Goal: Information Seeking & Learning: Learn about a topic

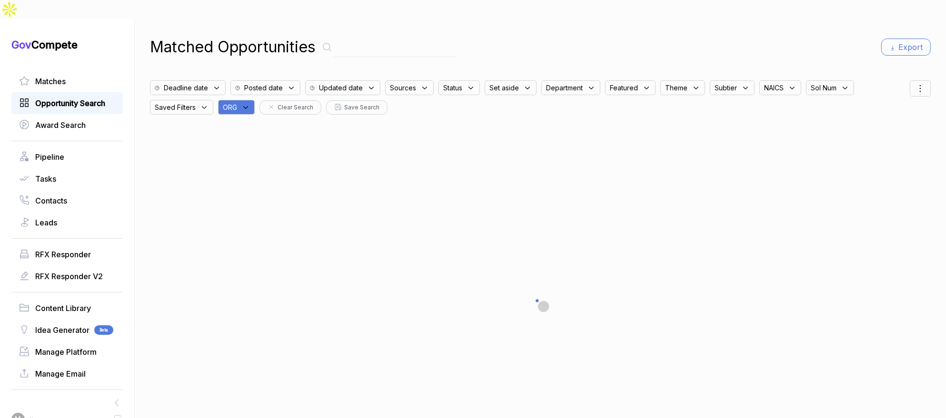
click at [51, 98] on span "Opportunity Search" at bounding box center [70, 103] width 70 height 11
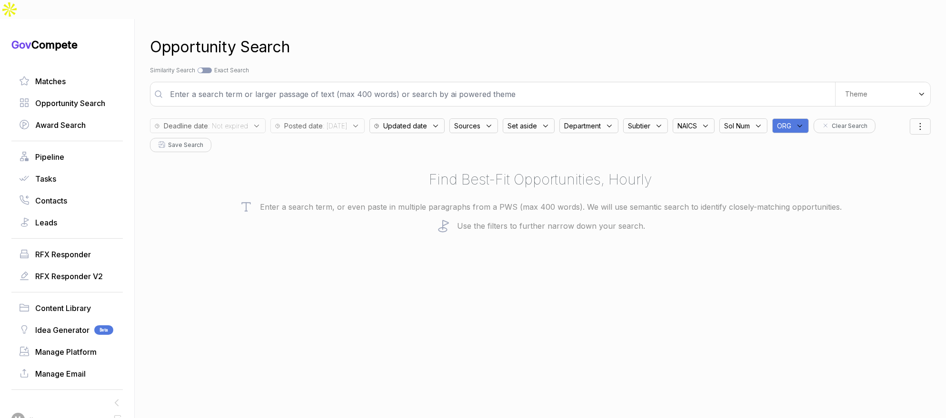
click at [805, 114] on div "Deadline date : Not expired Posted date : [DATE] Updated date Sources Set aside…" at bounding box center [530, 133] width 760 height 39
drag, startPoint x: 871, startPoint y: 104, endPoint x: 876, endPoint y: 111, distance: 9.0
click at [859, 121] on span "ORG" at bounding box center [852, 126] width 14 height 10
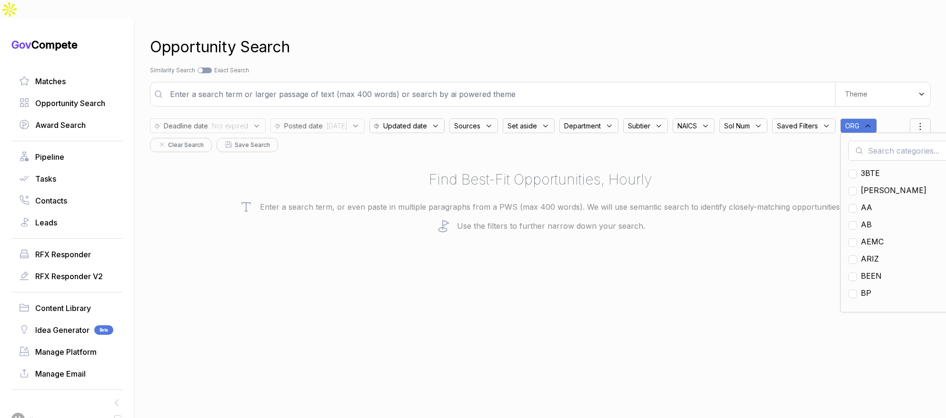
click at [886, 141] on input "text" at bounding box center [904, 151] width 112 height 20
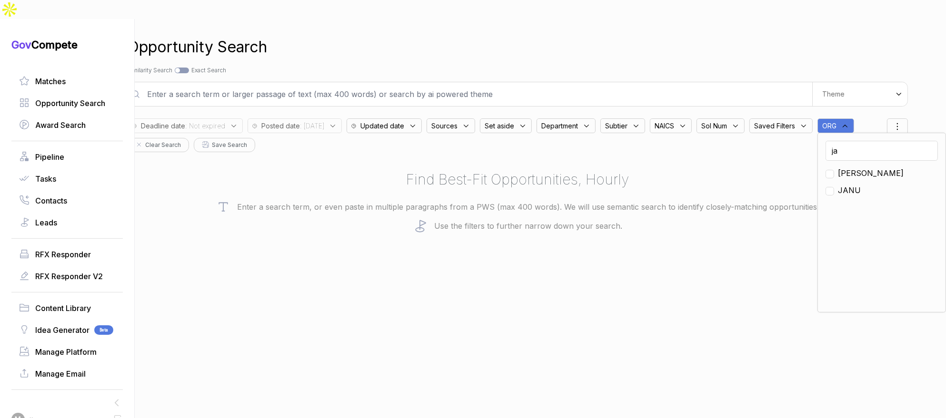
type input "ja"
click at [846, 168] on span "[PERSON_NAME]" at bounding box center [871, 173] width 66 height 11
checkbox input "true"
click at [584, 169] on h2 "Find Best-Fit Opportunities, Hourly" at bounding box center [517, 179] width 781 height 21
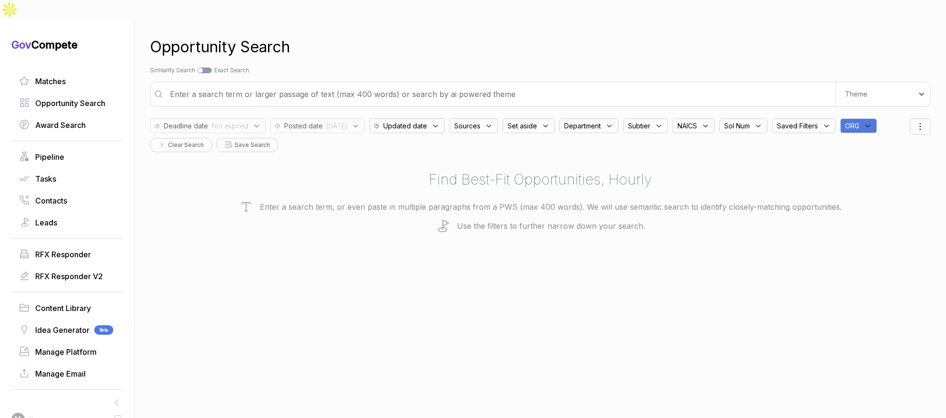
scroll to position [0, 0]
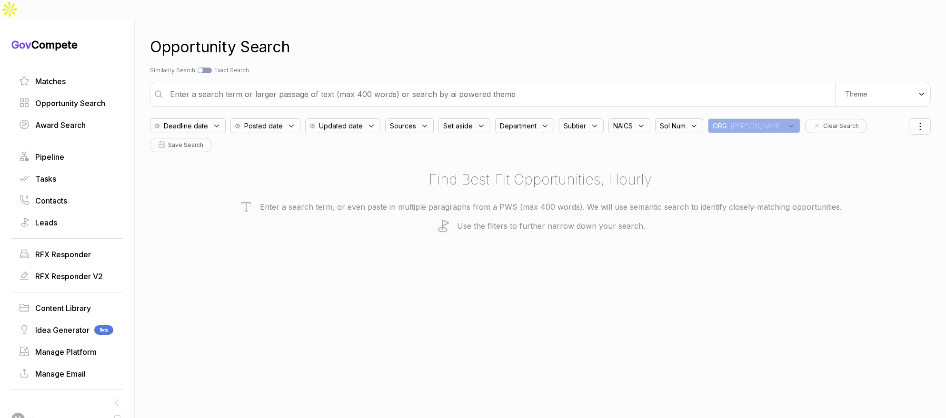
click at [473, 119] on div "Set aside" at bounding box center [464, 126] width 52 height 15
click at [391, 121] on span "Sources" at bounding box center [403, 126] width 26 height 10
click at [418, 211] on span "ebuy" at bounding box center [414, 216] width 18 height 11
checkbox input "true"
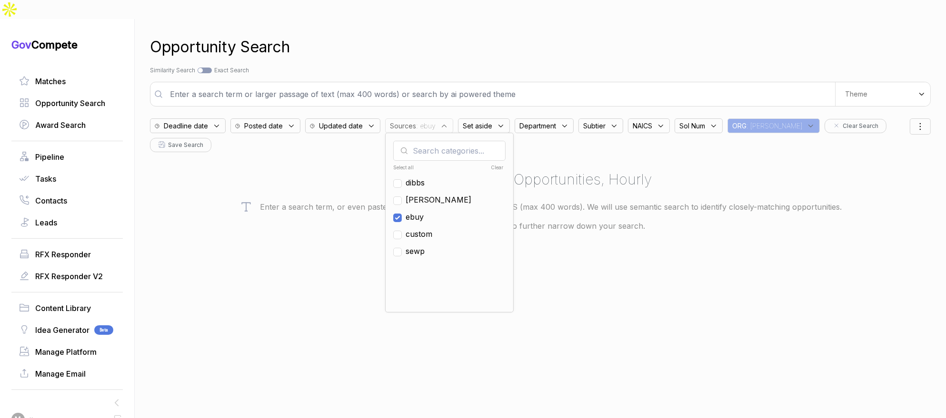
click at [208, 121] on span "Posted date" at bounding box center [186, 126] width 44 height 10
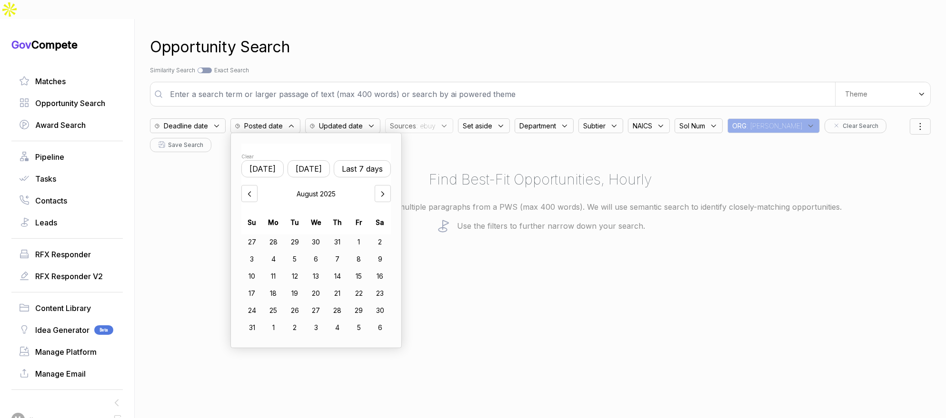
click at [317, 160] on button "[DATE]" at bounding box center [308, 168] width 42 height 17
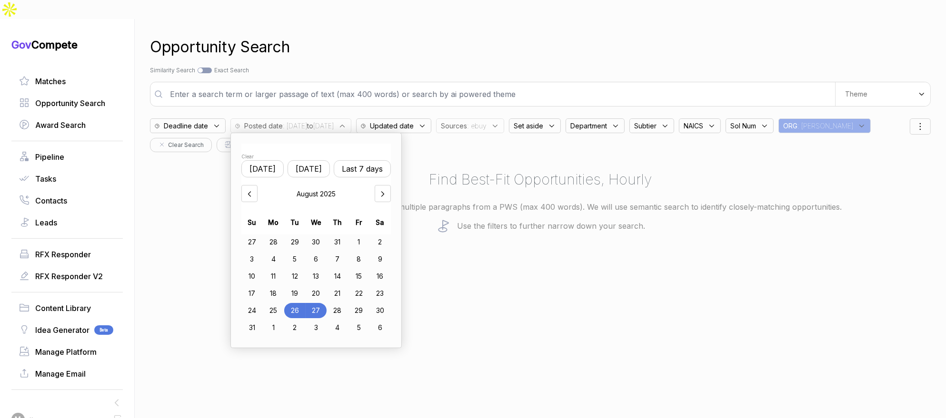
click at [339, 286] on div "21" at bounding box center [336, 293] width 21 height 15
click at [324, 303] on div "27" at bounding box center [316, 310] width 21 height 15
click at [559, 261] on div "Opportunity Search Search by Topic Relevance Similarity Search Search by Exact …" at bounding box center [540, 228] width 781 height 418
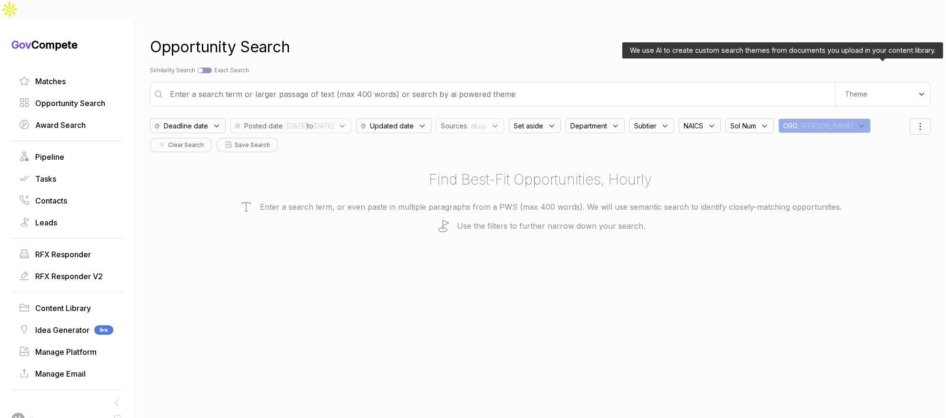
drag, startPoint x: 879, startPoint y: 72, endPoint x: 879, endPoint y: 79, distance: 7.2
click at [879, 82] on div "Theme" at bounding box center [882, 94] width 95 height 24
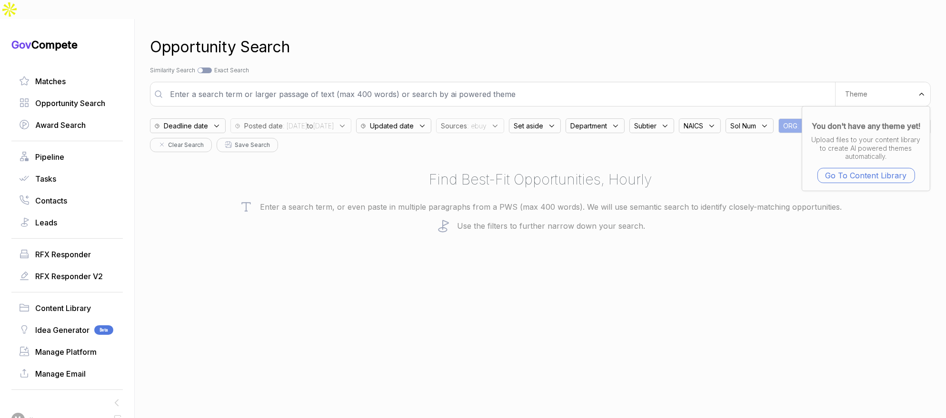
drag, startPoint x: 667, startPoint y: 50, endPoint x: 657, endPoint y: 60, distance: 14.2
click at [666, 66] on div "Search by Topic Relevance Similarity Search Search by Exact Keyword Match Exact…" at bounding box center [540, 70] width 781 height 9
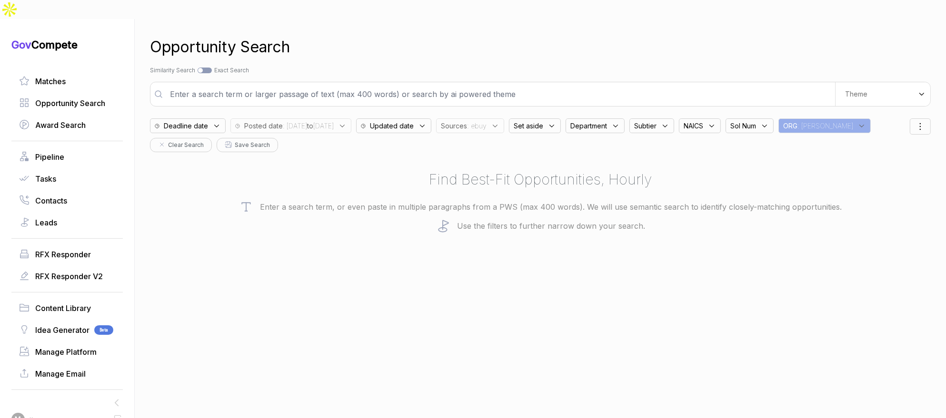
click at [645, 85] on input "text" at bounding box center [499, 94] width 671 height 19
type input "information security"
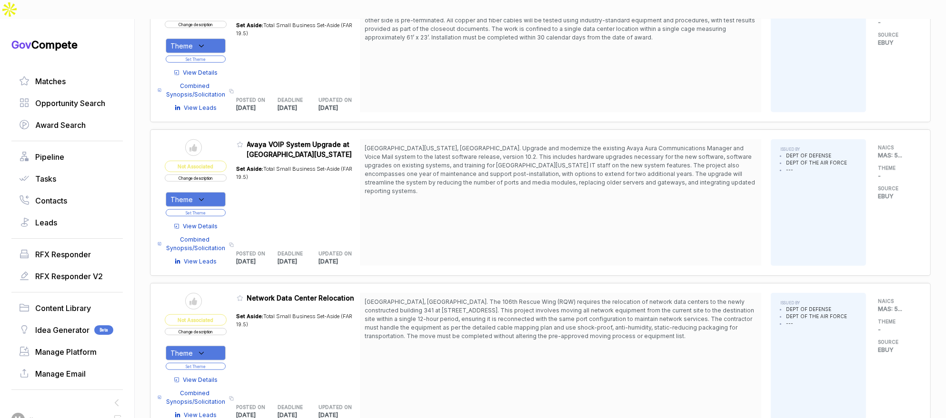
scroll to position [1265, 0]
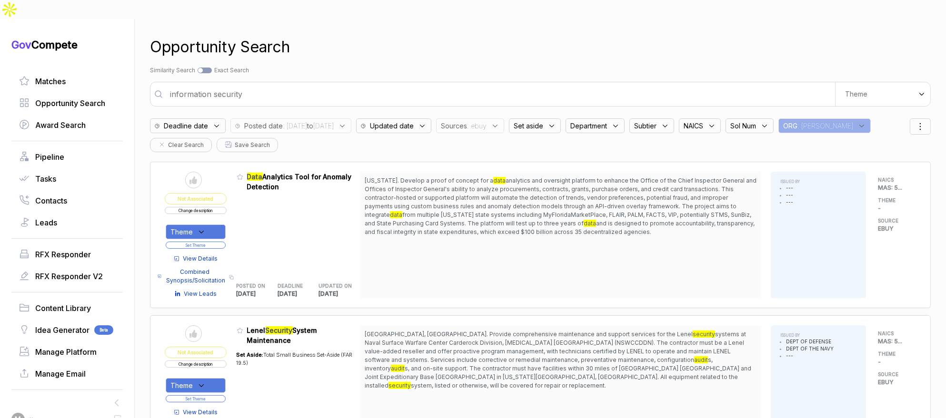
drag, startPoint x: 625, startPoint y: 161, endPoint x: 621, endPoint y: 213, distance: 51.6
click at [620, 212] on span "[US_STATE]. Develop a proof of concept for a data analytics and oversight platf…" at bounding box center [561, 207] width 392 height 60
drag, startPoint x: 621, startPoint y: 213, endPoint x: 635, endPoint y: 198, distance: 20.2
click at [621, 212] on span "[US_STATE]. Develop a proof of concept for a data analytics and oversight platf…" at bounding box center [561, 207] width 392 height 60
click at [214, 225] on div "Theme" at bounding box center [196, 232] width 60 height 15
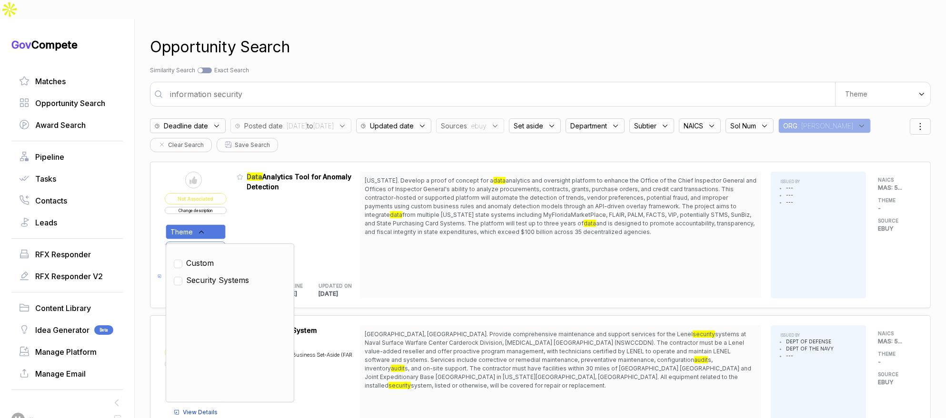
drag, startPoint x: 211, startPoint y: 260, endPoint x: 217, endPoint y: 257, distance: 6.6
click at [211, 275] on span "Security Systems" at bounding box center [217, 280] width 63 height 11
checkbox input "true"
drag, startPoint x: 265, startPoint y: 213, endPoint x: 219, endPoint y: 225, distance: 47.6
click at [258, 216] on div "Admin: Click to change feature to 1 RFQ1777591S_47QTCA23D00AV Data Analytics To…" at bounding box center [299, 235] width 124 height 127
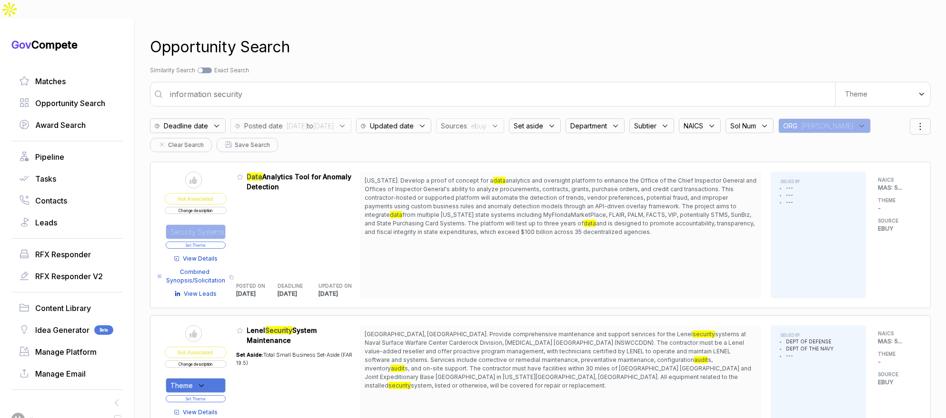
click at [218, 242] on button "Set Theme" at bounding box center [196, 245] width 60 height 7
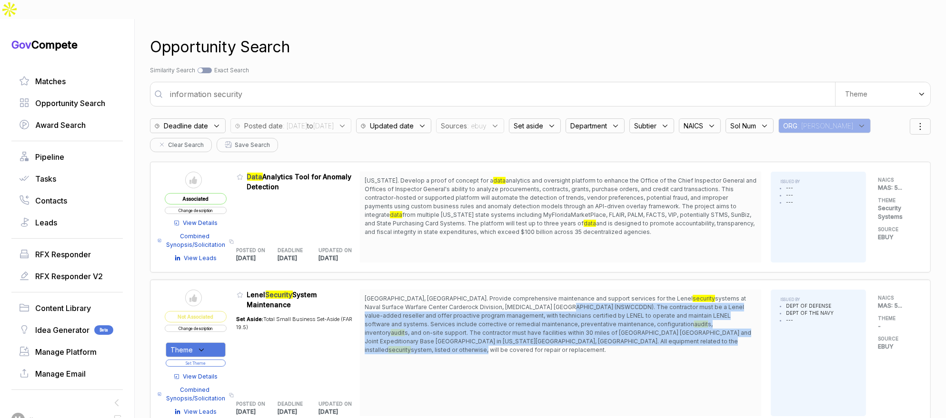
drag, startPoint x: 483, startPoint y: 288, endPoint x: 490, endPoint y: 319, distance: 32.2
click at [490, 320] on span "[GEOGRAPHIC_DATA], [GEOGRAPHIC_DATA]. Provide comprehensive maintenance and sup…" at bounding box center [561, 325] width 392 height 60
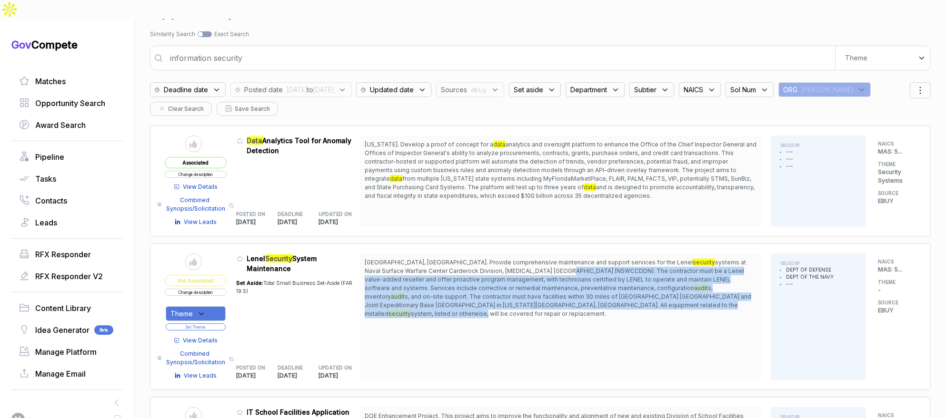
scroll to position [43, 0]
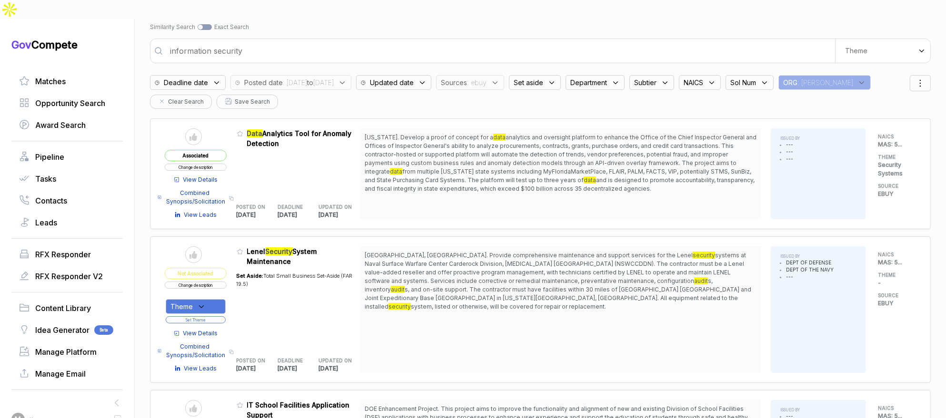
click at [212, 299] on div "Theme" at bounding box center [196, 306] width 60 height 15
drag, startPoint x: 216, startPoint y: 335, endPoint x: 234, endPoint y: 299, distance: 40.0
click at [216, 349] on span "Security Systems" at bounding box center [217, 354] width 63 height 11
checkbox input "true"
drag, startPoint x: 244, startPoint y: 288, endPoint x: 235, endPoint y: 293, distance: 10.4
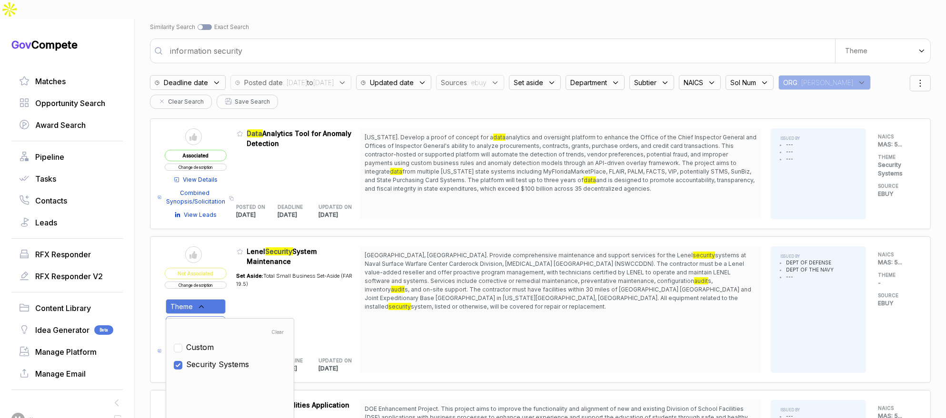
click at [243, 288] on div "Set Aside: Total Small Business Set-Aside (FAR 19.5)" at bounding box center [299, 307] width 124 height 80
click at [226, 316] on button "Set Theme" at bounding box center [196, 319] width 60 height 7
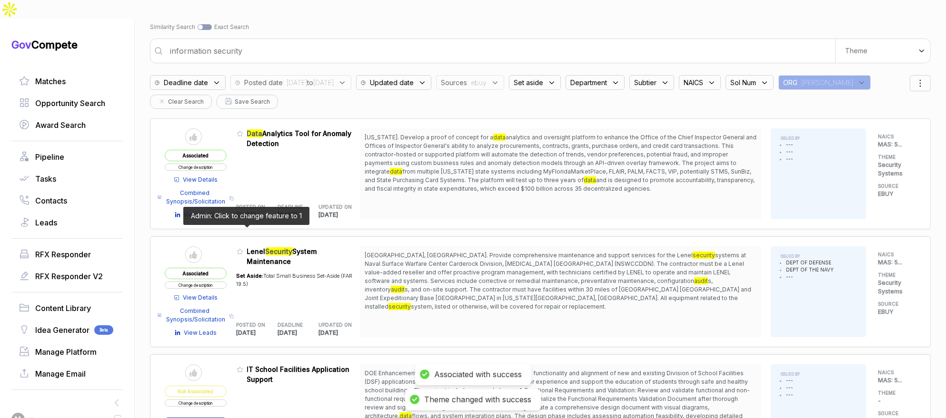
click at [243, 248] on icon at bounding box center [240, 251] width 7 height 7
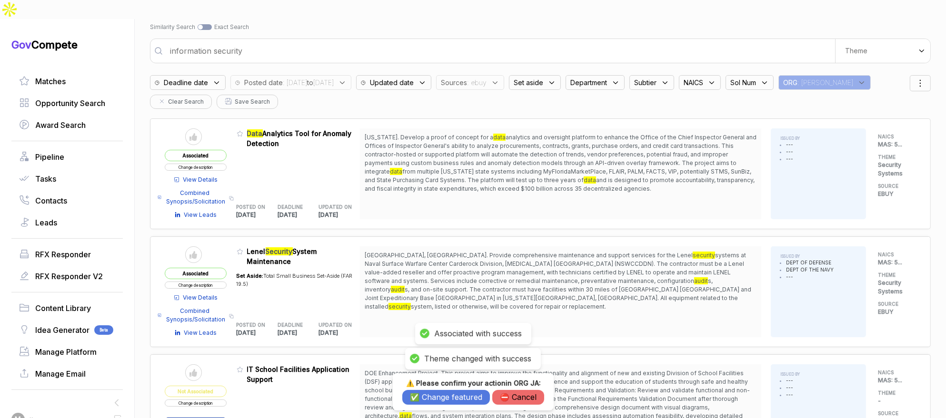
click at [436, 394] on button "✅ Change featured" at bounding box center [446, 397] width 88 height 15
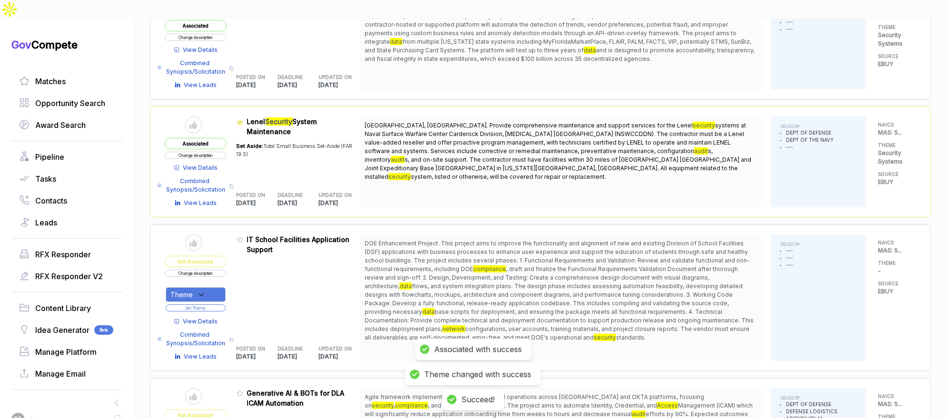
scroll to position [198, 0]
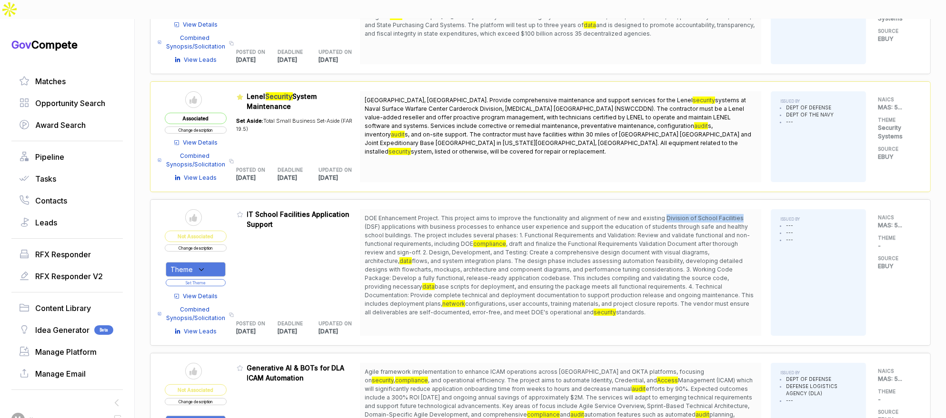
drag, startPoint x: 662, startPoint y: 198, endPoint x: 737, endPoint y: 197, distance: 74.2
click at [737, 214] on span "DOE Enhancement Project. This project aims to improve the functionality and ali…" at bounding box center [561, 265] width 392 height 103
copy span "Division of School Facilities"
click at [203, 245] on button "Change description" at bounding box center [196, 248] width 62 height 7
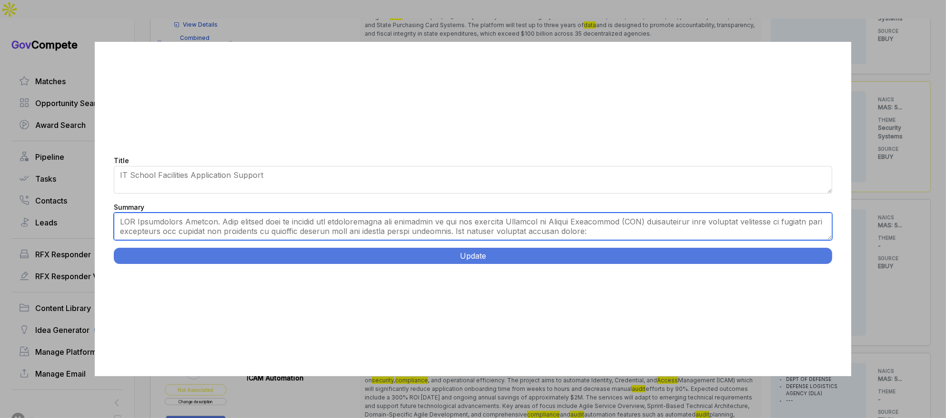
click at [217, 225] on textarea "Summary" at bounding box center [473, 227] width 719 height 28
paste textarea "[US_STATE][GEOGRAPHIC_DATA]. This project focuses on enhancing the functionalit…"
click at [219, 220] on textarea "Summary" at bounding box center [473, 227] width 719 height 28
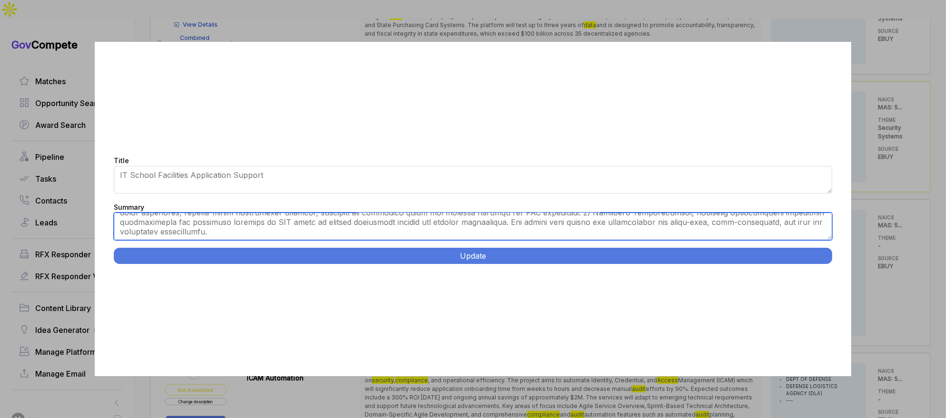
scroll to position [48, 0]
type textarea "[US_STATE][GEOGRAPHIC_DATA]. This project focuses on enhancing the functionalit…"
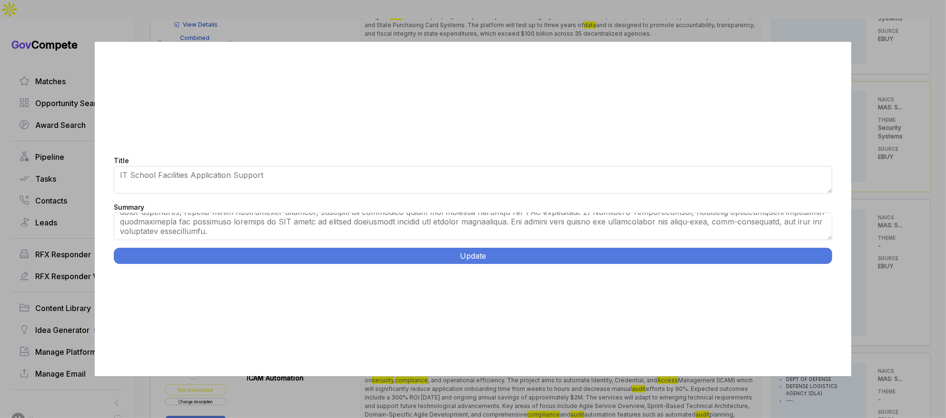
click at [247, 257] on button "Update" at bounding box center [473, 256] width 719 height 16
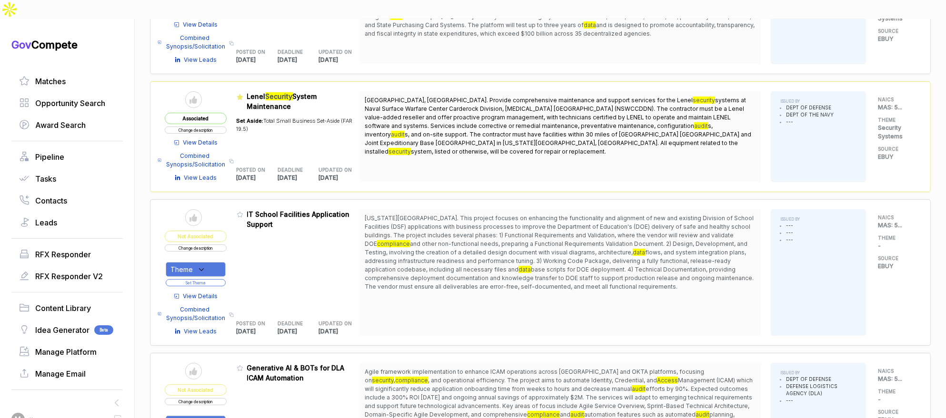
click at [216, 262] on div "Theme" at bounding box center [196, 269] width 60 height 15
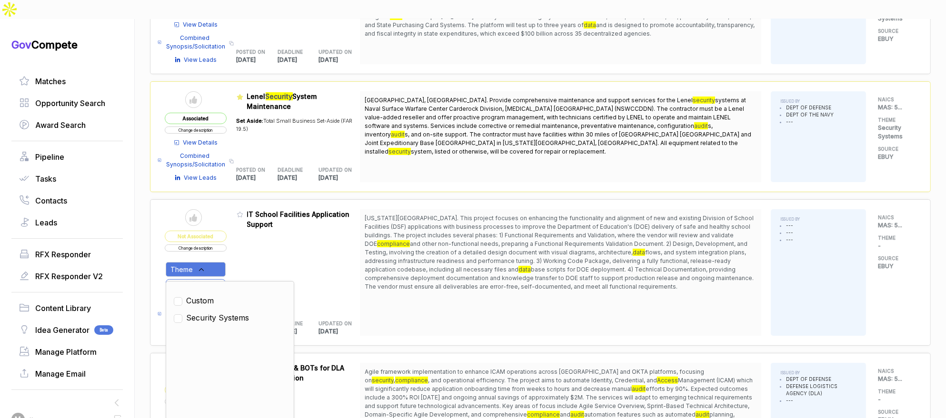
click at [217, 312] on span "Security Systems" at bounding box center [217, 317] width 63 height 11
checkbox input "true"
drag, startPoint x: 247, startPoint y: 247, endPoint x: 233, endPoint y: 260, distance: 19.2
click at [247, 248] on div "Admin: Click to change feature to 1 RFQ1778075S_47QTCA23D00AV IT School Facilit…" at bounding box center [299, 272] width 124 height 127
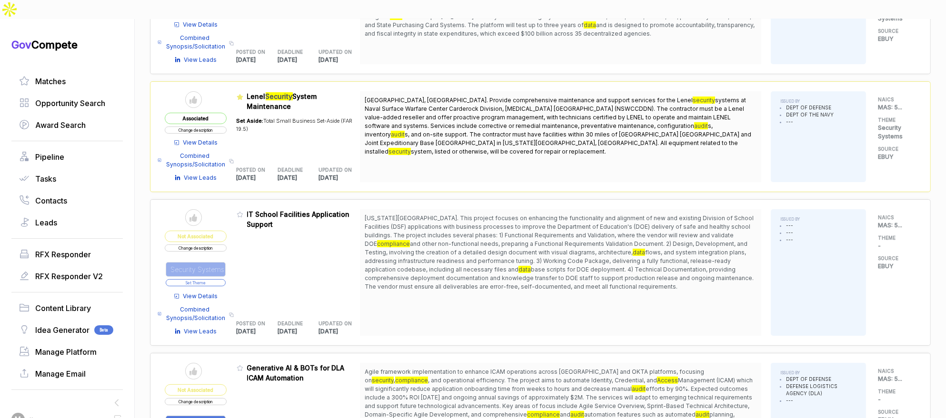
click at [226, 279] on button "Set Theme" at bounding box center [196, 282] width 60 height 7
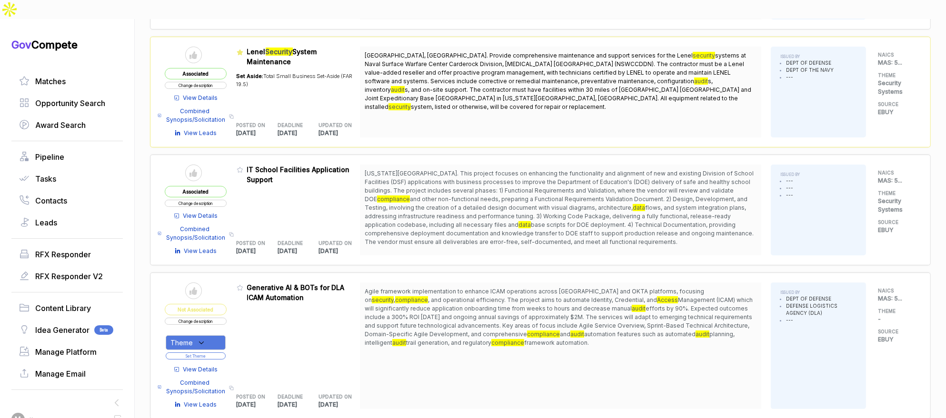
scroll to position [281, 0]
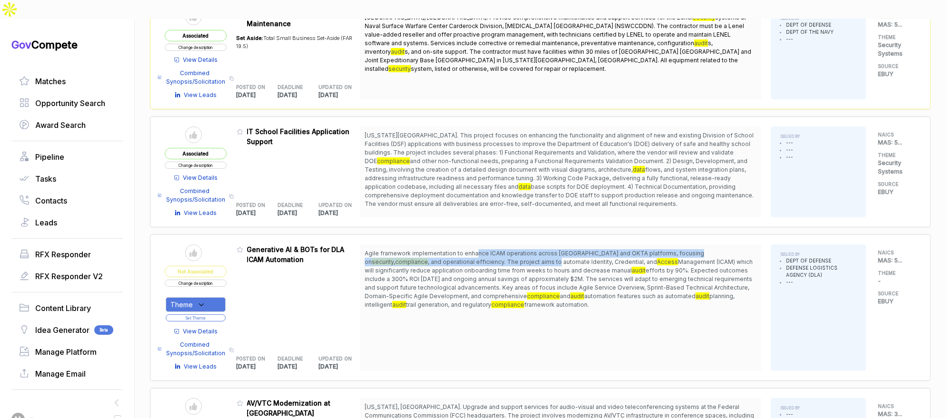
click at [482, 249] on span "Agile framework implementation to enhance ICAM operations across [GEOGRAPHIC_DA…" at bounding box center [561, 279] width 392 height 60
click at [208, 327] on span "View Details" at bounding box center [200, 331] width 35 height 9
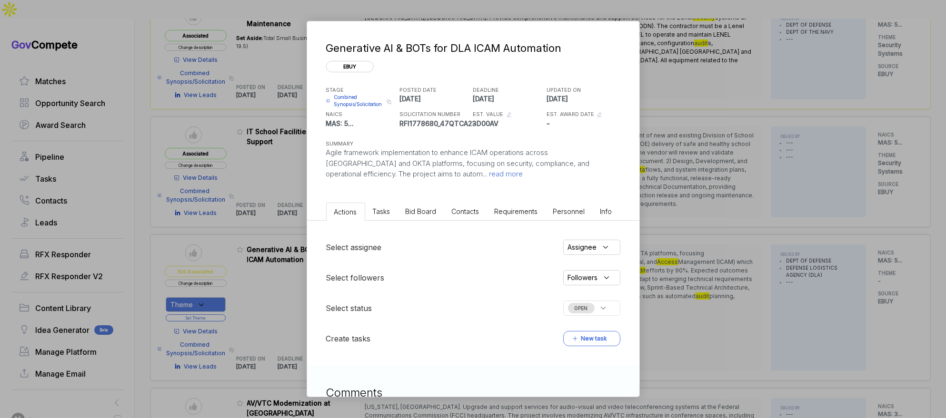
click at [428, 212] on span "Bid Board" at bounding box center [420, 212] width 31 height 8
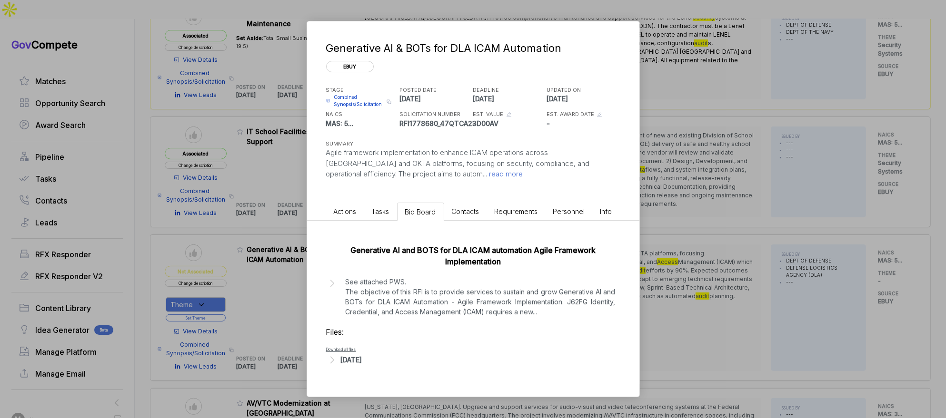
click at [362, 359] on div "[DATE]" at bounding box center [351, 360] width 21 height 10
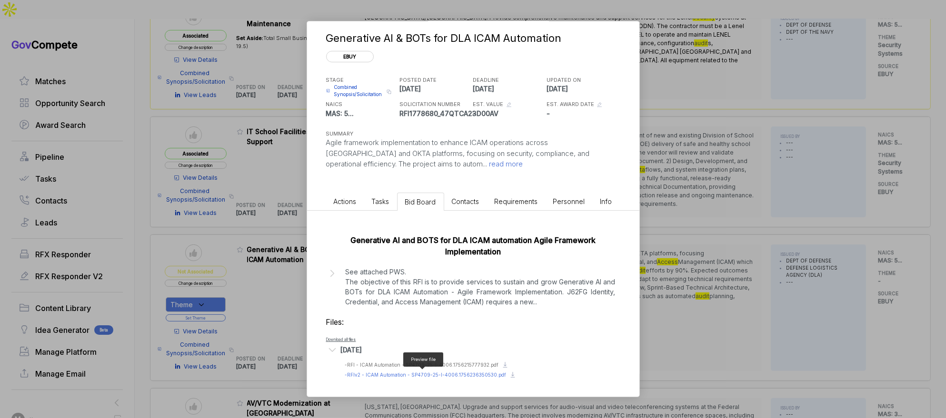
click at [403, 372] on span "- RFIv2 - ICAM Automation - SP4709-25-I-4006.1756236350530.pdf" at bounding box center [425, 375] width 161 height 6
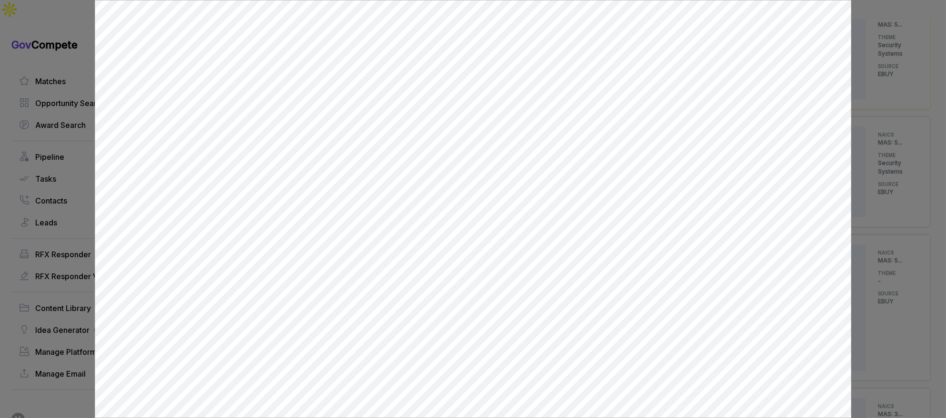
scroll to position [0, 0]
click at [889, 96] on div at bounding box center [473, 209] width 946 height 418
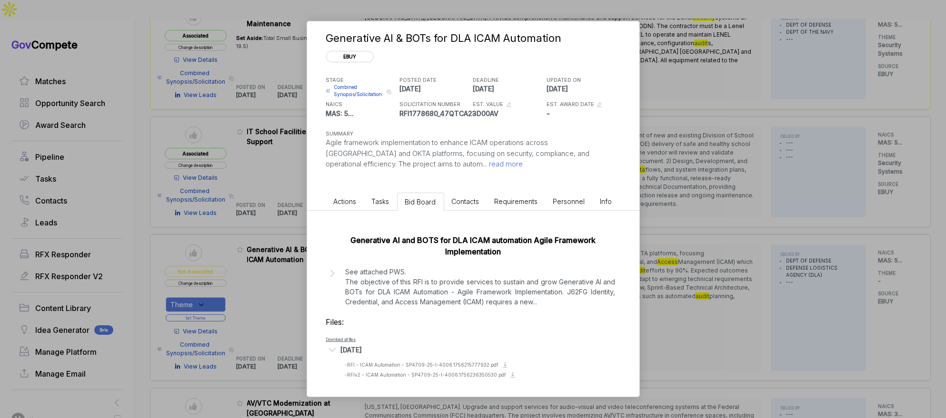
click at [714, 193] on div "Generative AI & BOTs for DLA ICAM Automation ebuy STAGE Combined Synopsis/Solic…" at bounding box center [473, 209] width 946 height 418
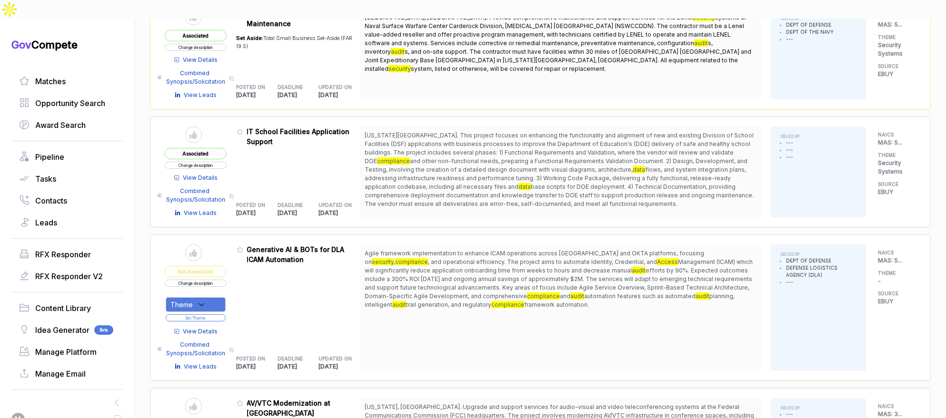
click at [221, 280] on button "Change description" at bounding box center [196, 283] width 62 height 7
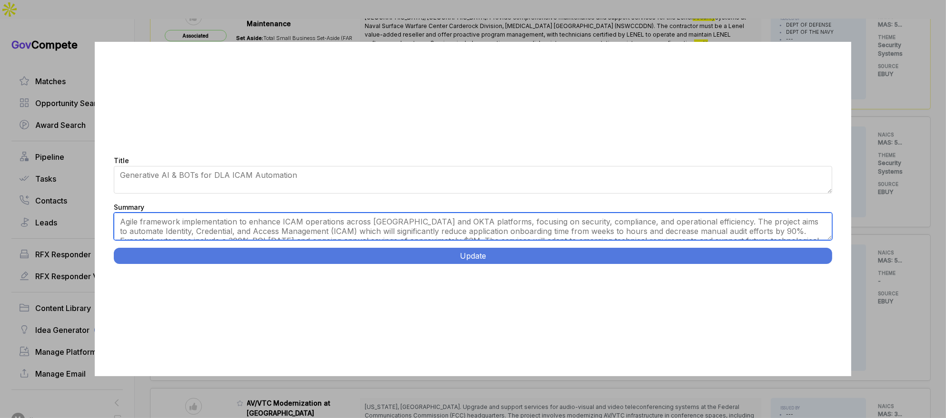
click at [324, 218] on textarea "Agile framework implementation to enhance ICAM operations across [GEOGRAPHIC_DA…" at bounding box center [473, 227] width 719 height 28
paste textarea "DLA ICAM AI Automation Services. [GEOGRAPHIC_DATA] and [GEOGRAPHIC_DATA], [GEOG…"
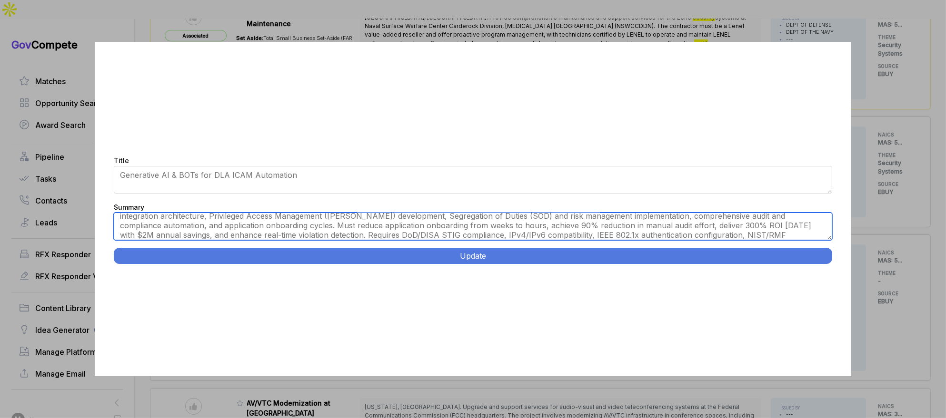
scroll to position [34, 0]
type textarea "[GEOGRAPHIC_DATA] and [GEOGRAPHIC_DATA], [GEOGRAPHIC_DATA]. Develop and impleme…"
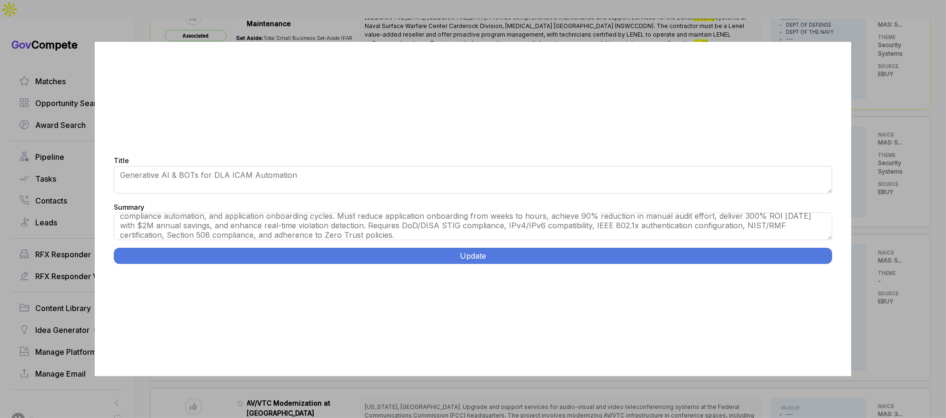
click at [403, 259] on button "Update" at bounding box center [473, 256] width 719 height 16
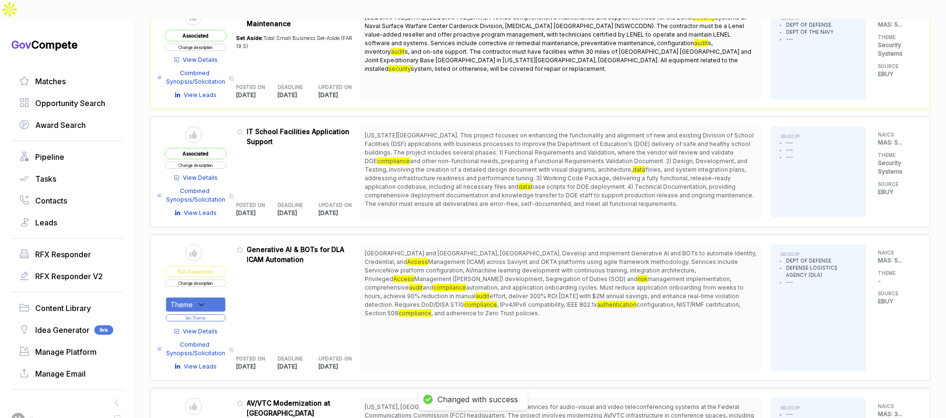
drag, startPoint x: 212, startPoint y: 286, endPoint x: 214, endPoint y: 292, distance: 6.3
click at [213, 297] on div "Theme" at bounding box center [196, 304] width 60 height 15
click at [220, 347] on span "Security Systems" at bounding box center [217, 352] width 63 height 11
checkbox input "true"
drag, startPoint x: 270, startPoint y: 266, endPoint x: 257, endPoint y: 275, distance: 15.7
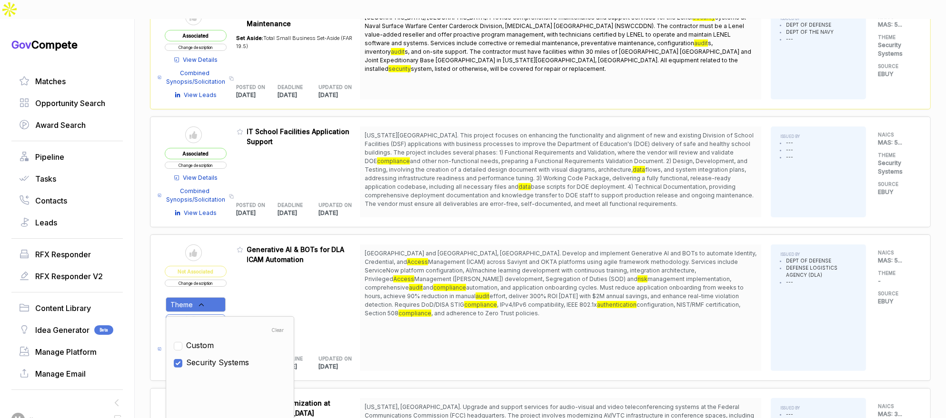
click at [267, 269] on div "Admin: Click to change feature to 1 RFI1778680_47QTCA23D00AV Generative AI & BO…" at bounding box center [299, 308] width 124 height 127
click at [226, 315] on button "Set Theme" at bounding box center [196, 318] width 60 height 7
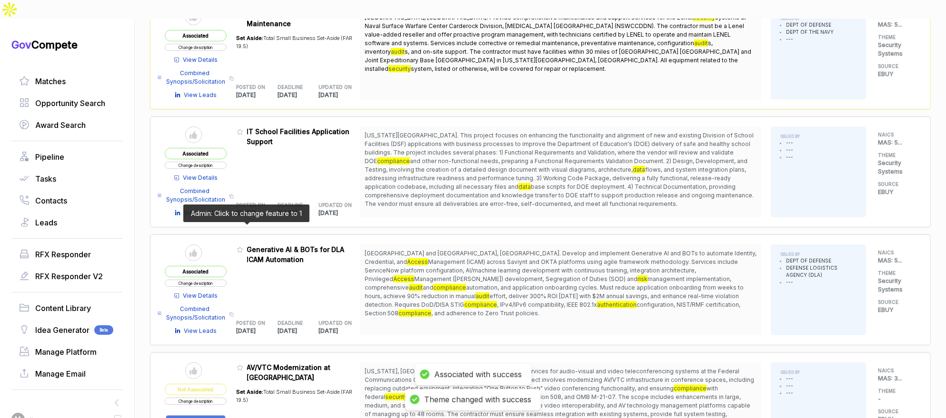
click at [243, 247] on icon at bounding box center [240, 250] width 7 height 7
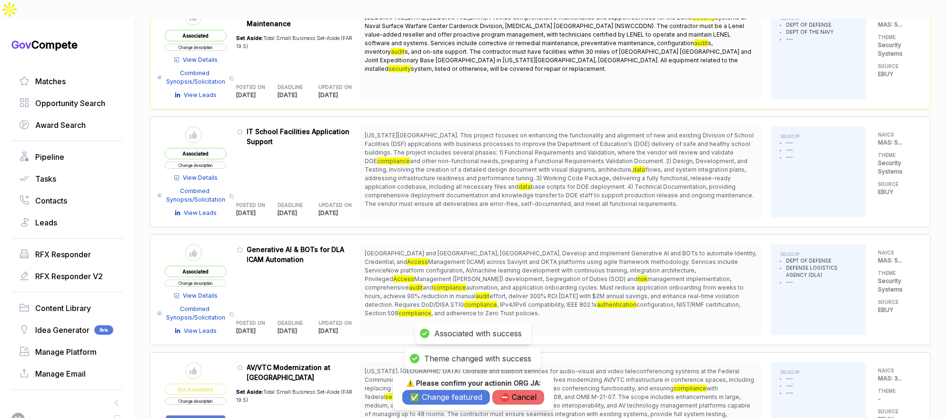
click at [427, 390] on div "⚠️ Please confirm your action in ORG JA : ✅ Change featured ⛔️ Cancel" at bounding box center [473, 392] width 142 height 26
click at [428, 398] on button "✅ Change featured" at bounding box center [446, 397] width 88 height 15
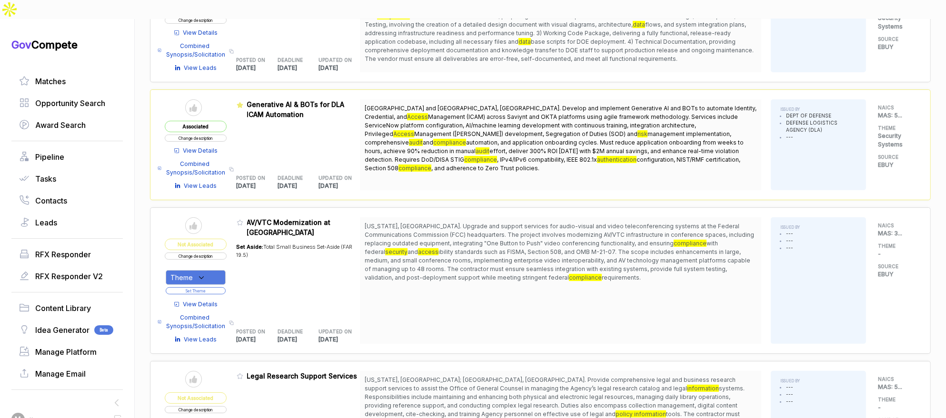
scroll to position [428, 0]
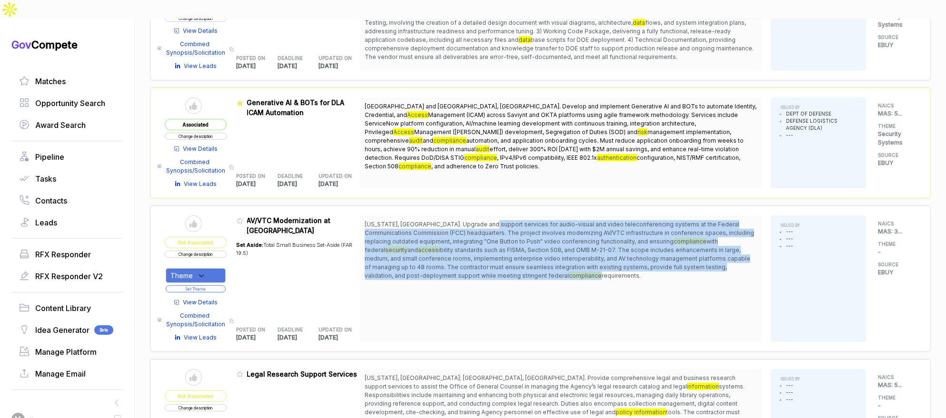
drag, startPoint x: 492, startPoint y: 204, endPoint x: 505, endPoint y: 254, distance: 51.3
click at [505, 254] on span "[US_STATE], [GEOGRAPHIC_DATA]. Upgrade and support services for audio-visual an…" at bounding box center [561, 250] width 392 height 60
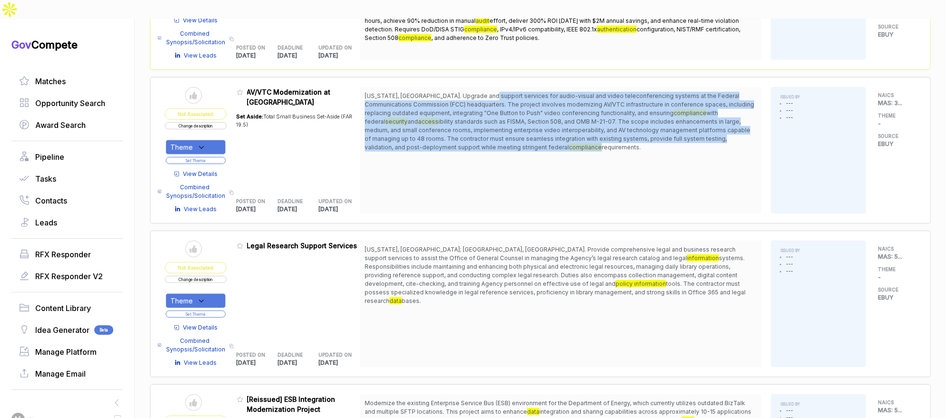
scroll to position [0, 0]
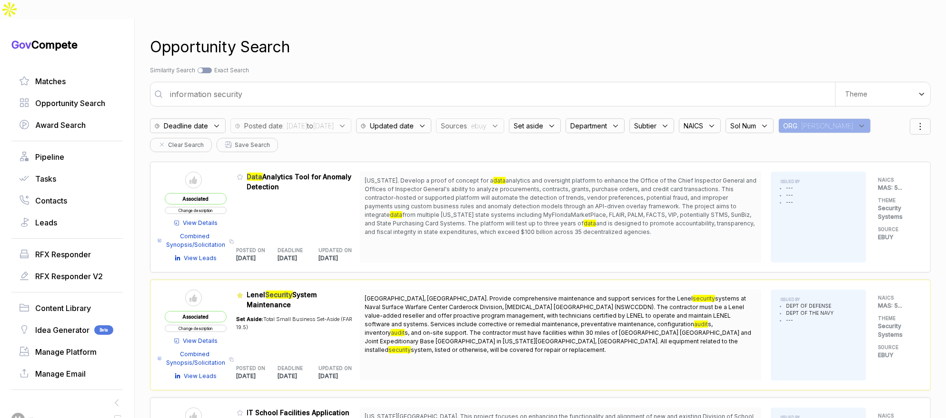
click at [486, 121] on span ": ebuy" at bounding box center [477, 126] width 20 height 10
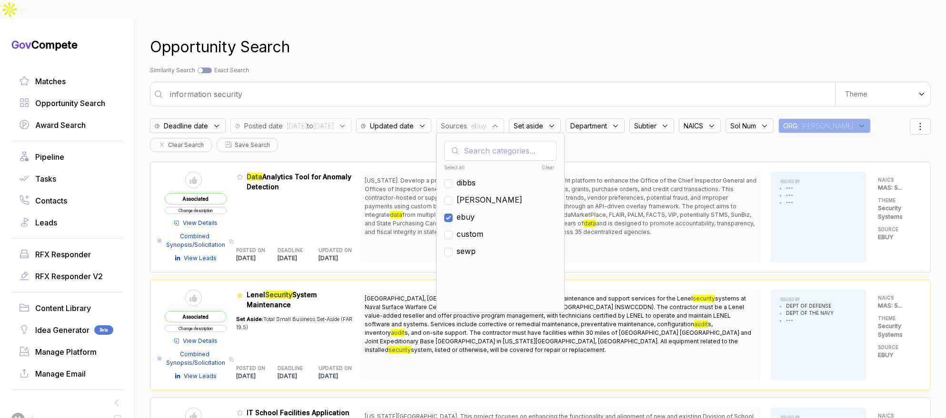
click at [510, 211] on div "ebuy" at bounding box center [500, 216] width 112 height 11
click at [499, 194] on span "[PERSON_NAME]" at bounding box center [489, 199] width 66 height 11
checkbox input "true"
click at [474, 211] on span "ebuy" at bounding box center [465, 216] width 18 height 11
checkbox input "false"
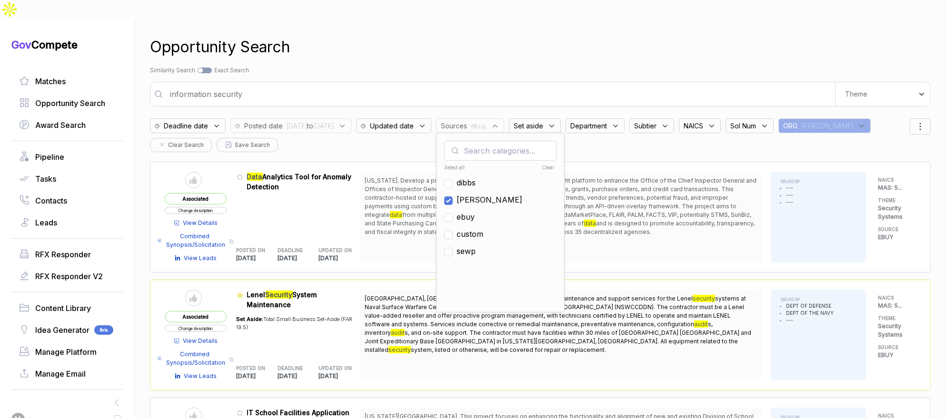
click at [515, 66] on div "Search by Topic Relevance Similarity Search Search by Exact Keyword Match Exact…" at bounding box center [540, 70] width 781 height 9
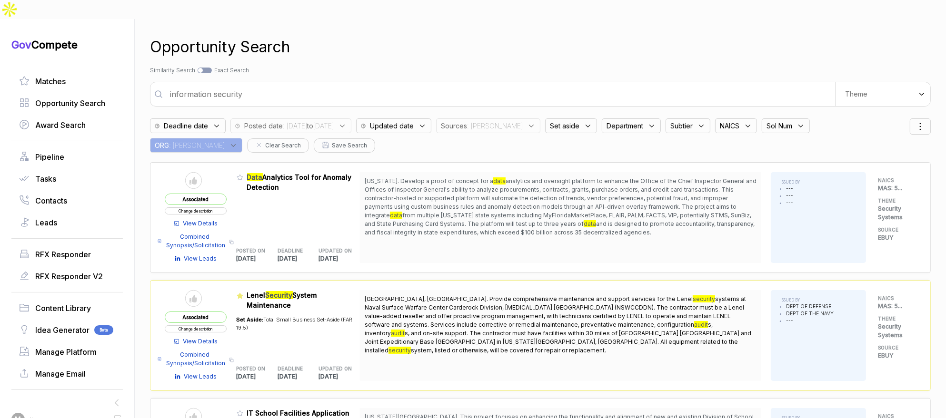
click at [467, 121] on span "Department" at bounding box center [454, 126] width 26 height 10
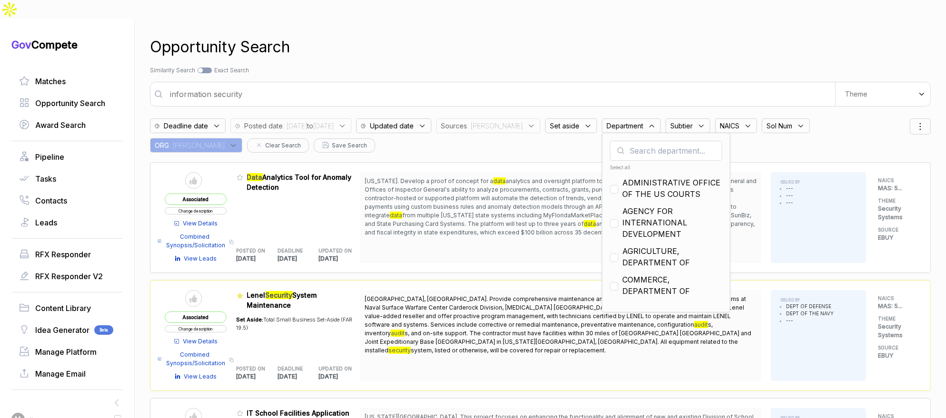
click at [640, 141] on input "text" at bounding box center [666, 151] width 112 height 20
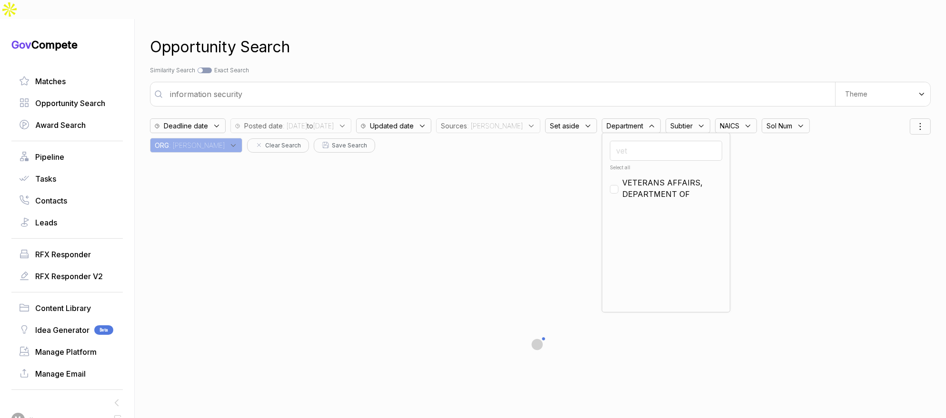
type input "vet"
click at [640, 177] on span "VETERANS AFFAIRS, DEPARTMENT OF" at bounding box center [672, 188] width 100 height 23
click at [640, 141] on input "vet" at bounding box center [666, 151] width 112 height 20
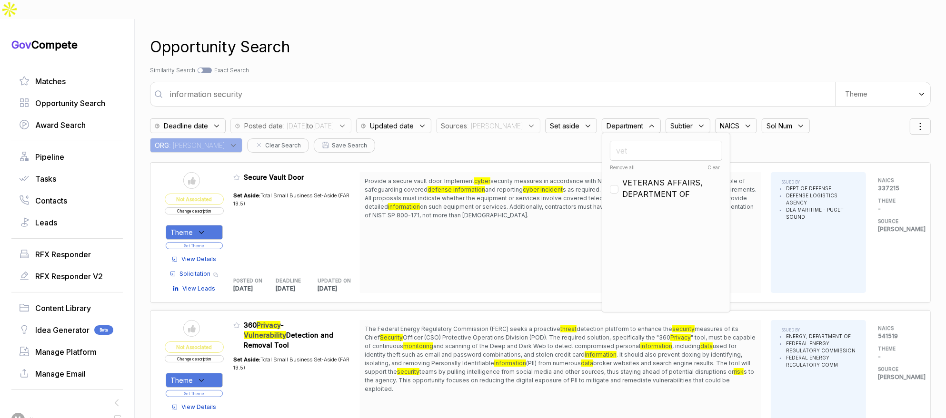
checkbox input "false"
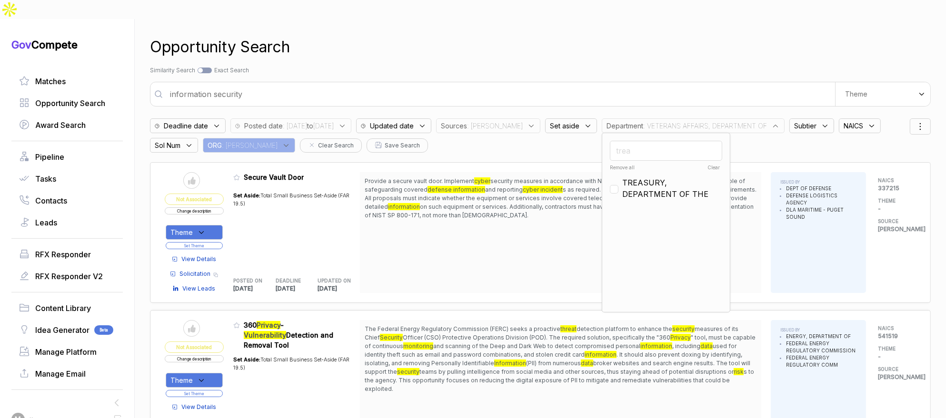
type input "trea"
click at [632, 177] on span "TREASURY, DEPARTMENT OF THE" at bounding box center [672, 188] width 100 height 23
checkbox input "true"
click at [632, 44] on div "Opportunity Search Search by Topic Relevance Similarity Search Search by Exact …" at bounding box center [540, 228] width 781 height 418
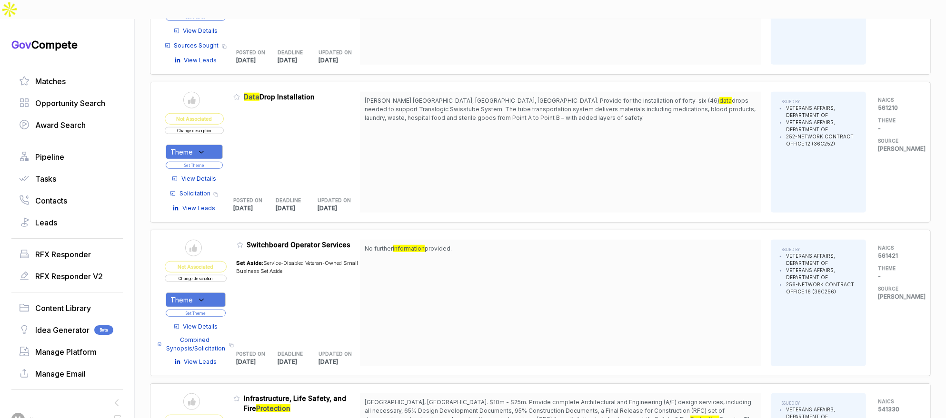
scroll to position [982, 0]
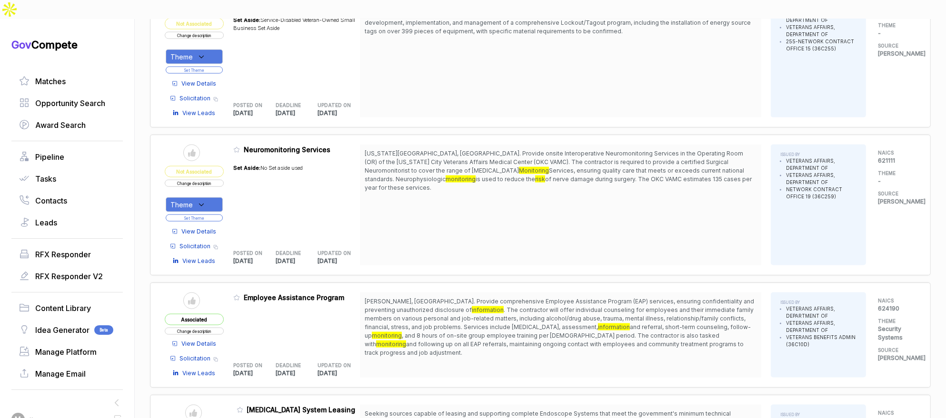
scroll to position [1883, 0]
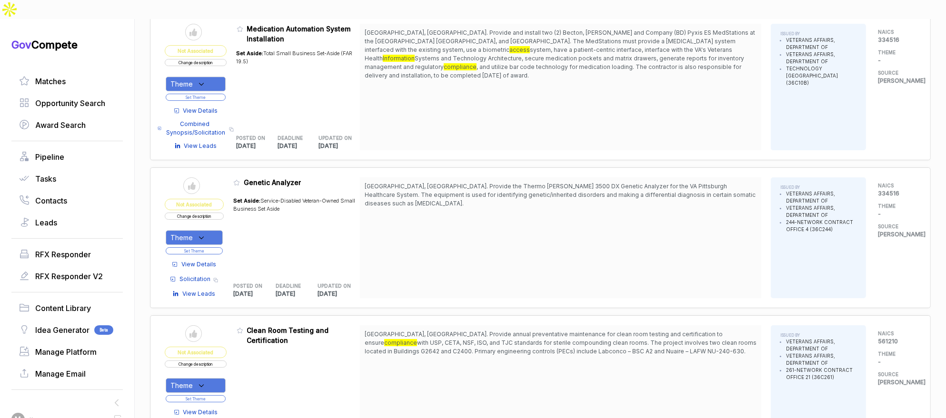
scroll to position [3870, 0]
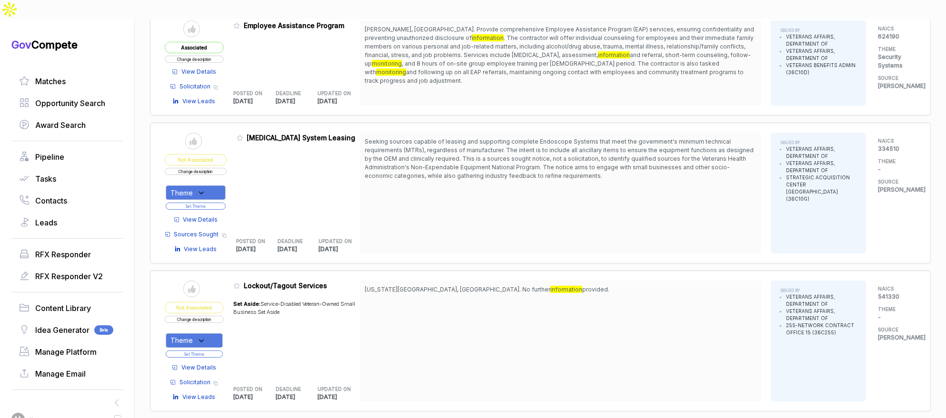
scroll to position [1898, 0]
